Goal: Navigation & Orientation: Find specific page/section

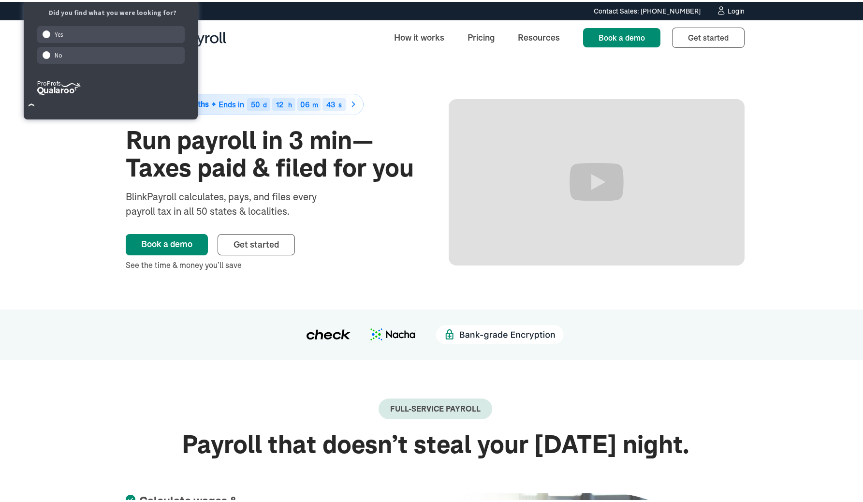
click at [822, 147] on div "50% off for 6 months Ends in 50 d 12 h 06 m 43 s Run payroll in 3 min—Taxes pai…" at bounding box center [435, 180] width 870 height 254
click at [117, 57] on div "No" at bounding box center [111, 53] width 148 height 17
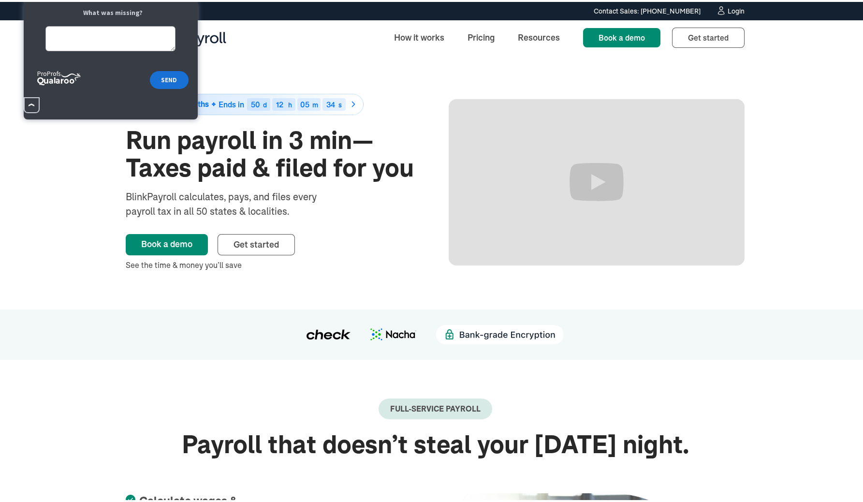
click at [35, 104] on button "×" at bounding box center [32, 103] width 16 height 16
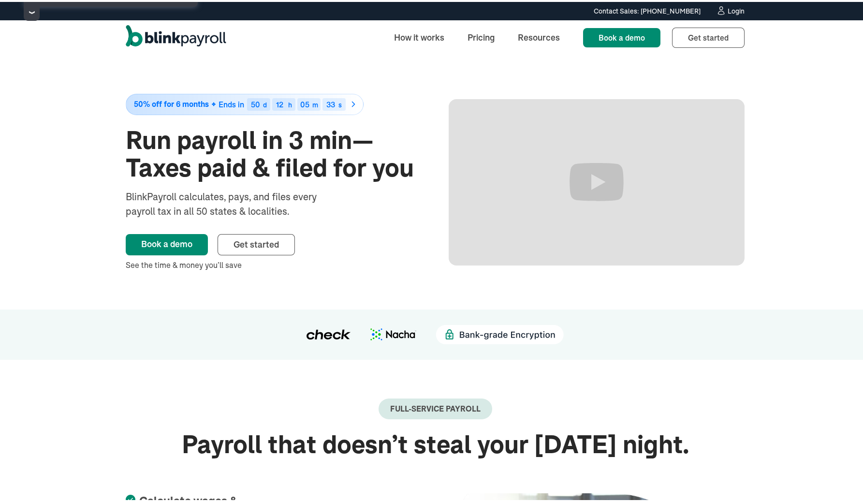
click at [372, 33] on div "How it works Pricing Resources Book a demo Book a demo Get started Sign up" at bounding box center [434, 35] width 657 height 35
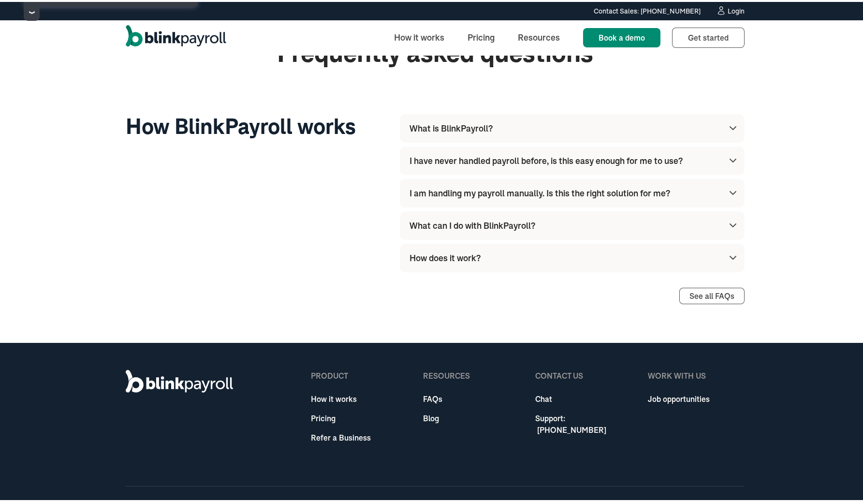
scroll to position [2411, 0]
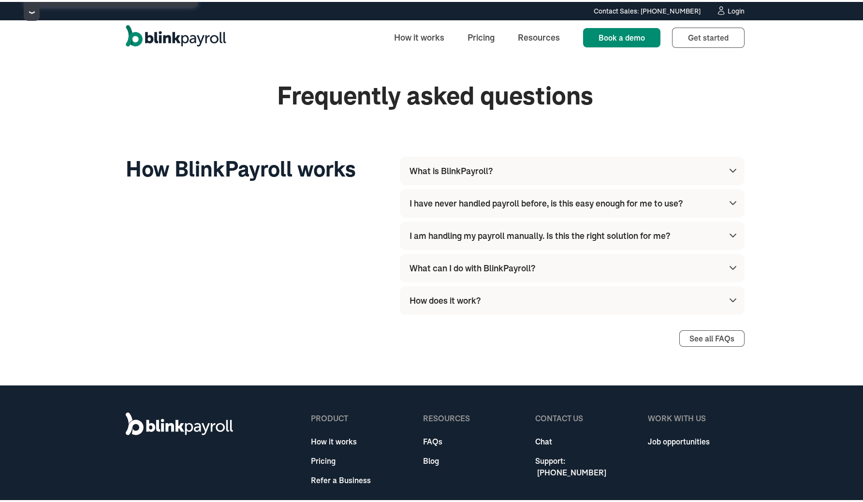
click at [664, 436] on link "Job opportunities" at bounding box center [679, 440] width 62 height 12
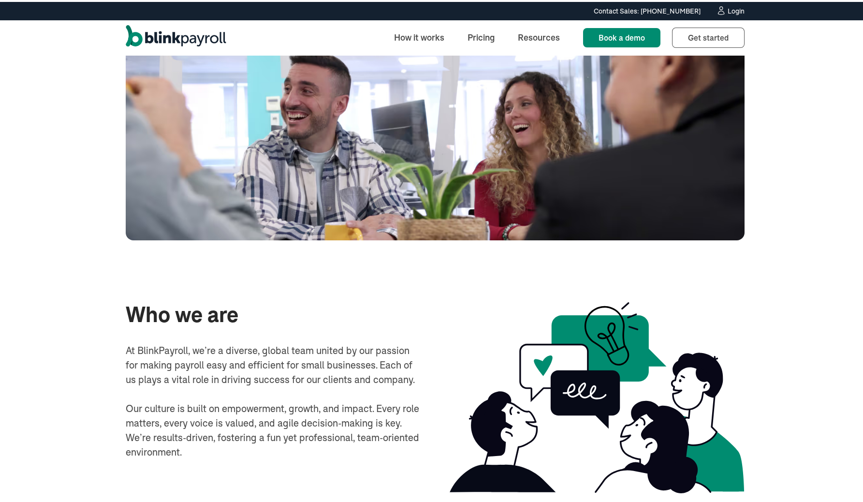
scroll to position [55, 0]
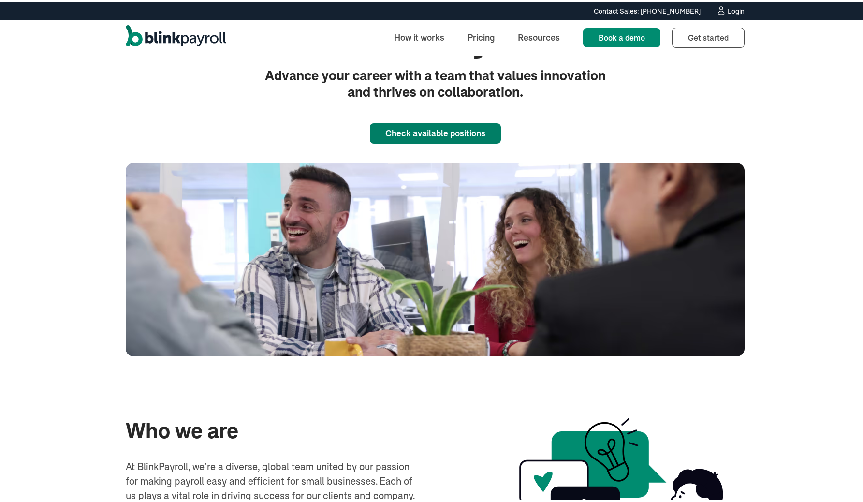
click at [453, 139] on link "Check available positions" at bounding box center [435, 131] width 131 height 20
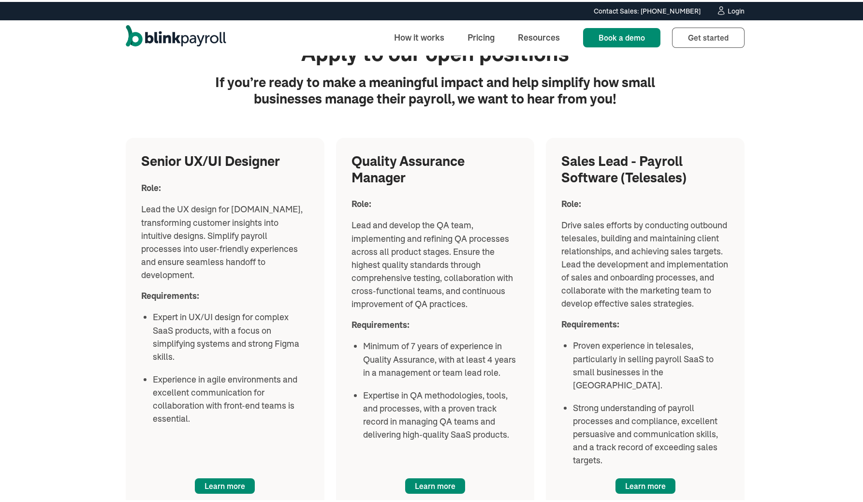
scroll to position [1150, 0]
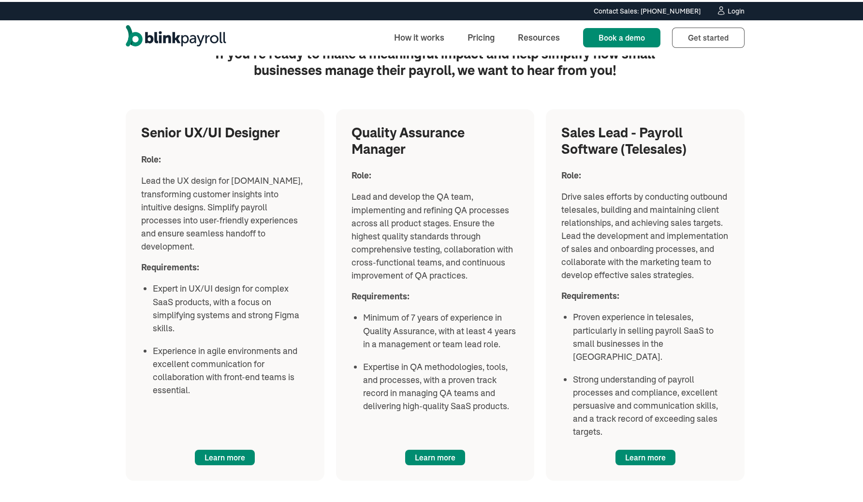
click at [156, 35] on img "home" at bounding box center [176, 35] width 101 height 25
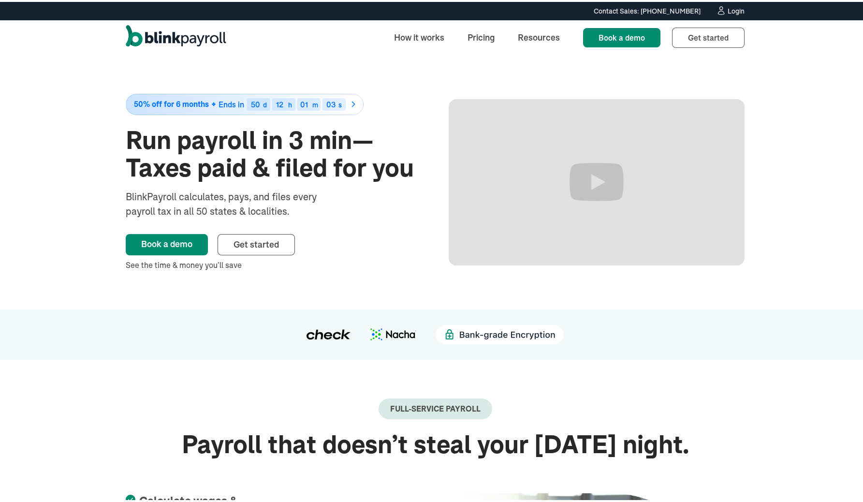
click at [432, 68] on div "50% off for 6 months Ends in 50 d 12 h 01 m 03 s Run payroll in 3 min—Taxes pai…" at bounding box center [435, 180] width 619 height 254
click at [256, 41] on div "How it works Pricing Resources Book a demo Book a demo Get started Sign up" at bounding box center [434, 35] width 657 height 35
